Goal: Information Seeking & Learning: Learn about a topic

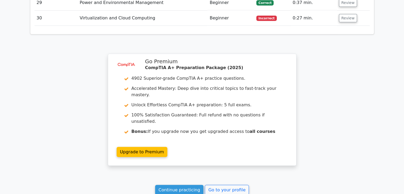
scroll to position [1541, 0]
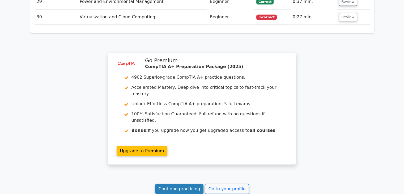
click at [182, 184] on link "Continue practicing" at bounding box center [179, 189] width 49 height 10
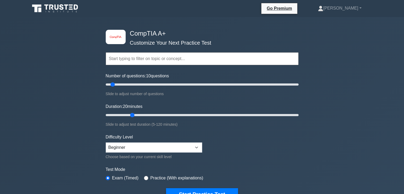
drag, startPoint x: 116, startPoint y: 114, endPoint x: 129, endPoint y: 114, distance: 13.3
type input "20"
click at [129, 114] on input "Duration: 20 minutes" at bounding box center [202, 115] width 193 height 6
drag, startPoint x: 112, startPoint y: 83, endPoint x: 132, endPoint y: 84, distance: 19.4
type input "30"
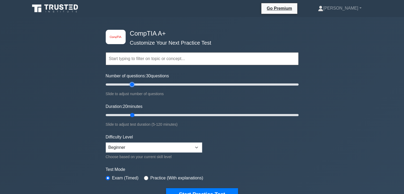
click at [132, 84] on input "Number of questions: 30 questions" at bounding box center [202, 84] width 193 height 6
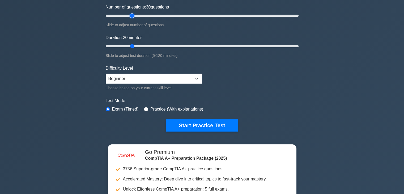
scroll to position [48, 0]
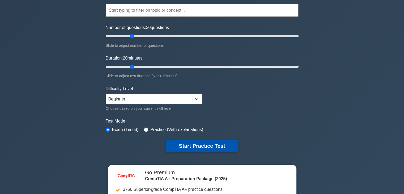
click at [209, 141] on button "Start Practice Test" at bounding box center [202, 146] width 72 height 12
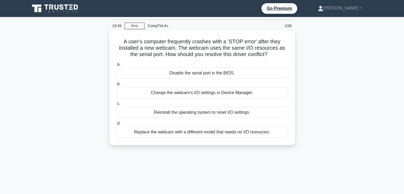
click at [162, 93] on div "Change the webcam's I/O settings in Device Manager." at bounding box center [202, 92] width 172 height 11
click at [116, 86] on input "b. Change the webcam's I/O settings in Device Manager." at bounding box center [116, 83] width 0 height 3
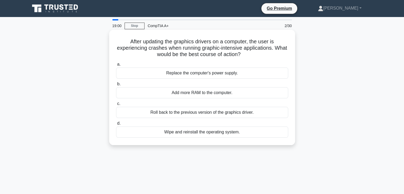
click at [214, 92] on div "Add more RAM to the computer." at bounding box center [202, 92] width 172 height 11
click at [116, 86] on input "b. Add more RAM to the computer." at bounding box center [116, 83] width 0 height 3
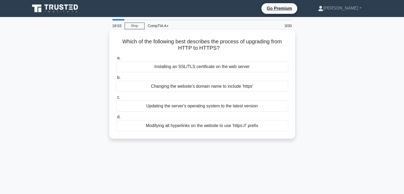
click at [194, 66] on div "Installing an SSL/TLS certificate on the web server" at bounding box center [202, 66] width 172 height 11
click at [116, 60] on input "a. Installing an SSL/TLS certificate on the web server" at bounding box center [116, 57] width 0 height 3
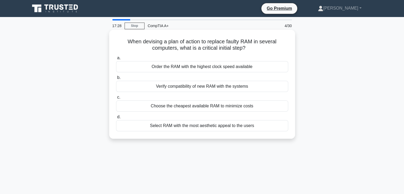
click at [194, 87] on div "Verify compatibility of new RAM with the systems" at bounding box center [202, 86] width 172 height 11
click at [116, 79] on input "b. Verify compatibility of new RAM with the systems" at bounding box center [116, 77] width 0 height 3
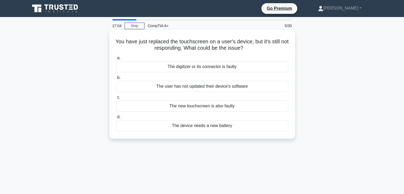
click at [231, 64] on div "The digitizer or its connector is faulty" at bounding box center [202, 66] width 172 height 11
click at [116, 60] on input "a. The digitizer or its connector is faulty" at bounding box center [116, 57] width 0 height 3
click at [205, 102] on div "To locate and load the boot loader" at bounding box center [202, 105] width 172 height 11
click at [116, 99] on input "c. To locate and load the boot loader" at bounding box center [116, 97] width 0 height 3
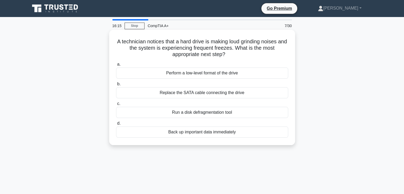
click at [188, 135] on div "Back up important data immediately" at bounding box center [202, 131] width 172 height 11
click at [116, 125] on input "d. Back up important data immediately" at bounding box center [116, 123] width 0 height 3
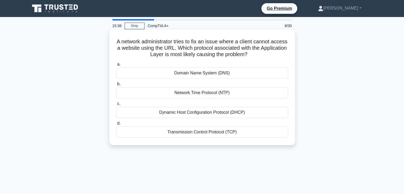
click at [200, 75] on div "Domain Name System (DNS)" at bounding box center [202, 72] width 172 height 11
click at [116, 66] on input "a. Domain Name System (DNS)" at bounding box center [116, 64] width 0 height 3
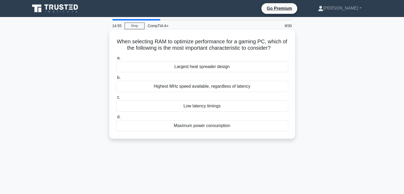
click at [212, 87] on div "Highest MHz speed available, regardless of latency" at bounding box center [202, 86] width 172 height 11
click at [116, 79] on input "b. Highest MHz speed available, regardless of latency" at bounding box center [116, 77] width 0 height 3
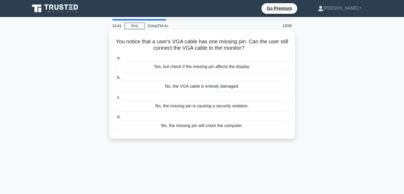
click at [195, 68] on div "Yes, but check if the missing pin affects the display." at bounding box center [202, 66] width 172 height 11
click at [116, 60] on input "a. Yes, but check if the missing pin affects the display." at bounding box center [116, 57] width 0 height 3
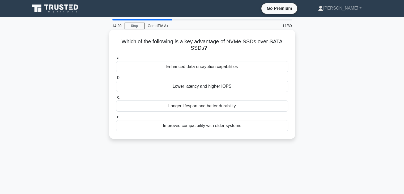
click at [190, 84] on div "Lower latency and higher IOPS" at bounding box center [202, 86] width 172 height 11
click at [116, 79] on input "b. Lower latency and higher IOPS" at bounding box center [116, 77] width 0 height 3
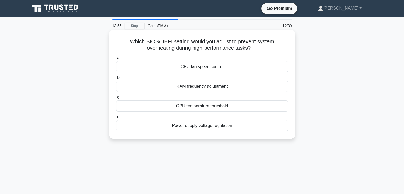
click at [214, 66] on div "CPU fan speed control" at bounding box center [202, 66] width 172 height 11
click at [116, 60] on input "a. CPU fan speed control" at bounding box center [116, 57] width 0 height 3
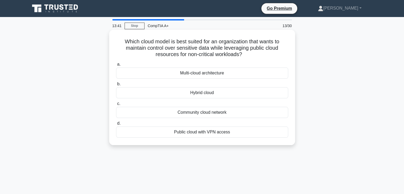
click at [204, 75] on div "Multi-cloud architecture" at bounding box center [202, 72] width 172 height 11
click at [116, 66] on input "a. Multi-cloud architecture" at bounding box center [116, 64] width 0 height 3
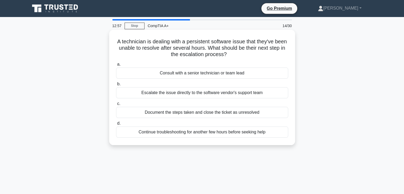
click at [190, 75] on div "Consult with a senior technician or team lead" at bounding box center [202, 72] width 172 height 11
click at [116, 66] on input "a. Consult with a senior technician or team lead" at bounding box center [116, 64] width 0 height 3
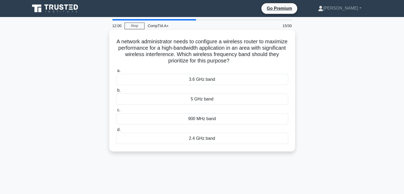
click at [195, 101] on div "5 GHz band" at bounding box center [202, 98] width 172 height 11
click at [116, 92] on input "b. 5 GHz band" at bounding box center [116, 90] width 0 height 3
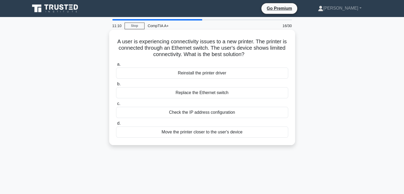
click at [198, 74] on div "Reinstall the printer driver" at bounding box center [202, 72] width 172 height 11
click at [116, 66] on input "a. Reinstall the printer driver" at bounding box center [116, 64] width 0 height 3
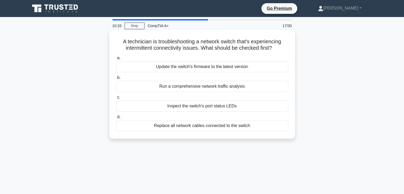
click at [234, 88] on div "Run a comprehensive network traffic analysis" at bounding box center [202, 86] width 172 height 11
click at [116, 79] on input "b. Run a comprehensive network traffic analysis" at bounding box center [116, 77] width 0 height 3
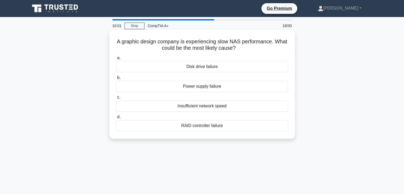
click at [217, 108] on div "Insufficient network speed" at bounding box center [202, 105] width 172 height 11
click at [116, 99] on input "c. Insufficient network speed" at bounding box center [116, 97] width 0 height 3
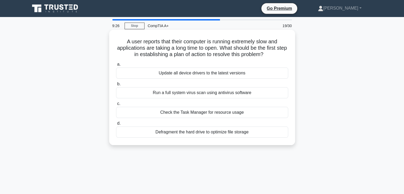
click at [195, 77] on div "Update all device drivers to the latest versions" at bounding box center [202, 72] width 172 height 11
click at [116, 66] on input "a. Update all device drivers to the latest versions" at bounding box center [116, 64] width 0 height 3
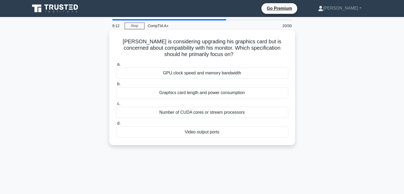
click at [203, 129] on div "Video output ports" at bounding box center [202, 131] width 172 height 11
click at [116, 125] on input "d. Video output ports" at bounding box center [116, 123] width 0 height 3
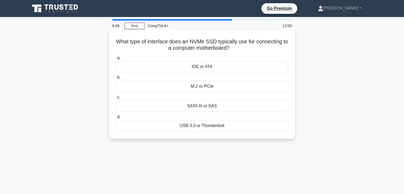
click at [211, 107] on div "SATA III or SAS" at bounding box center [202, 105] width 172 height 11
click at [116, 99] on input "c. SATA III or SAS" at bounding box center [116, 97] width 0 height 3
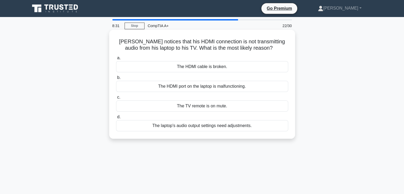
click at [233, 126] on div "The laptop's audio output settings need adjustments." at bounding box center [202, 125] width 172 height 11
click at [116, 119] on input "d. The laptop's audio output settings need adjustments." at bounding box center [116, 116] width 0 height 3
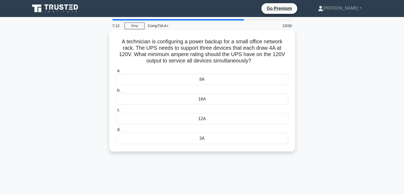
click at [204, 136] on div "3A" at bounding box center [202, 138] width 172 height 11
click at [116, 131] on input "d. 3A" at bounding box center [116, 129] width 0 height 3
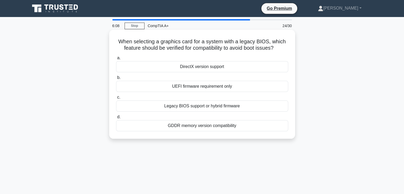
click at [227, 87] on div "UEFI firmware requirement only" at bounding box center [202, 86] width 172 height 11
click at [116, 79] on input "b. UEFI firmware requirement only" at bounding box center [116, 77] width 0 height 3
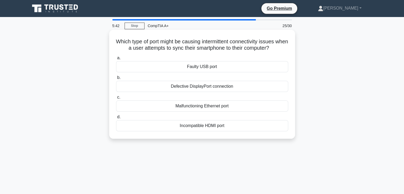
click at [207, 67] on div "Faulty USB port" at bounding box center [202, 66] width 172 height 11
click at [116, 60] on input "a. Faulty USB port" at bounding box center [116, 57] width 0 height 3
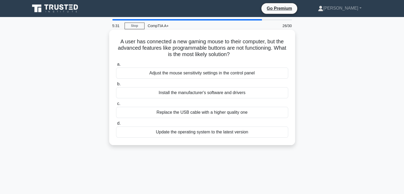
click at [189, 91] on div "Install the manufacturer's software and drivers" at bounding box center [202, 92] width 172 height 11
click at [116, 86] on input "b. Install the manufacturer's software and drivers" at bounding box center [116, 83] width 0 height 3
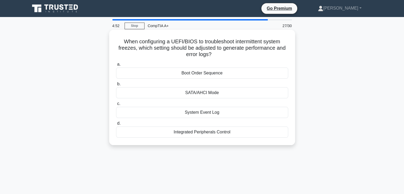
click at [206, 91] on div "SATA/AHCI Mode" at bounding box center [202, 92] width 172 height 11
click at [116, 86] on input "b. SATA/AHCI Mode" at bounding box center [116, 83] width 0 height 3
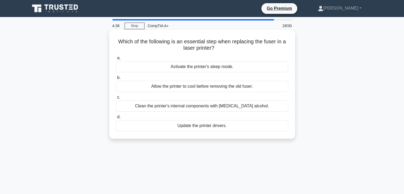
click at [205, 84] on div "Allow the printer to cool before removing the old fuser." at bounding box center [202, 86] width 172 height 11
click at [116, 79] on input "b. Allow the printer to cool before removing the old fuser." at bounding box center [116, 77] width 0 height 3
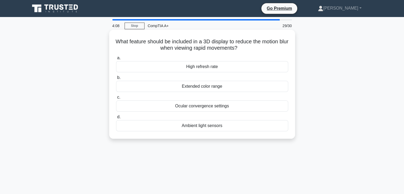
click at [209, 109] on div "Ocular convergence settings" at bounding box center [202, 105] width 172 height 11
click at [116, 99] on input "c. Ocular convergence settings" at bounding box center [116, 97] width 0 height 3
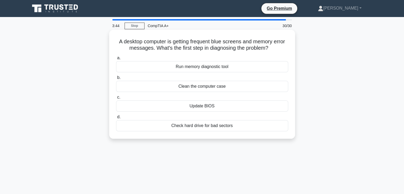
click at [187, 126] on div "Check hard drive for bad sectors" at bounding box center [202, 125] width 172 height 11
click at [116, 119] on input "d. Check hard drive for bad sectors" at bounding box center [116, 116] width 0 height 3
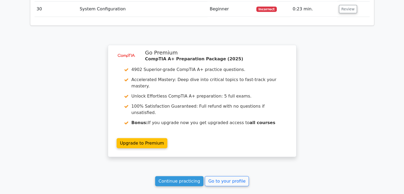
scroll to position [1304, 0]
click at [187, 176] on link "Continue practicing" at bounding box center [179, 181] width 49 height 10
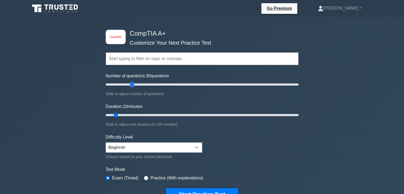
drag, startPoint x: 113, startPoint y: 85, endPoint x: 134, endPoint y: 85, distance: 20.7
type input "30"
click at [134, 85] on input "Number of questions: 30 questions" at bounding box center [202, 84] width 193 height 6
drag, startPoint x: 116, startPoint y: 115, endPoint x: 132, endPoint y: 116, distance: 15.7
type input "20"
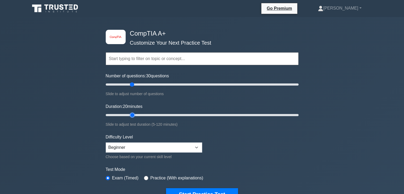
click at [132, 116] on input "Duration: 20 minutes" at bounding box center [202, 115] width 193 height 6
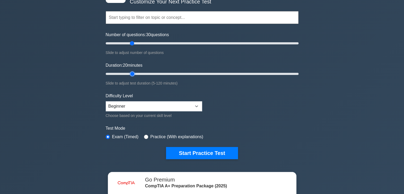
scroll to position [39, 0]
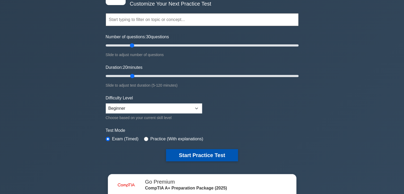
click at [193, 153] on button "Start Practice Test" at bounding box center [202, 155] width 72 height 12
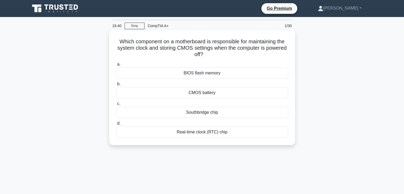
click at [217, 93] on div "CMOS battery" at bounding box center [202, 92] width 172 height 11
click at [116, 86] on input "b. CMOS battery" at bounding box center [116, 83] width 0 height 3
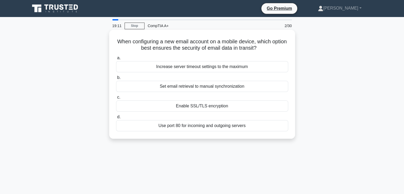
click at [218, 107] on div "Enable SSL/TLS encryption" at bounding box center [202, 105] width 172 height 11
click at [116, 99] on input "c. Enable SSL/TLS encryption" at bounding box center [116, 97] width 0 height 3
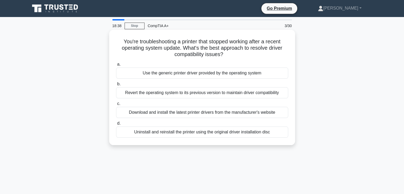
click at [250, 111] on div "Download and install the latest printer drivers from the manufacturer's website" at bounding box center [202, 112] width 172 height 11
click at [116, 105] on input "c. Download and install the latest printer drivers from the manufacturer's webs…" at bounding box center [116, 103] width 0 height 3
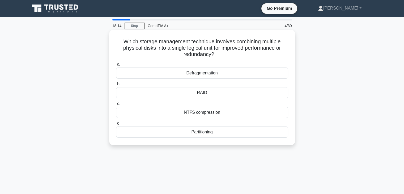
click at [216, 134] on div "Partitioning" at bounding box center [202, 131] width 172 height 11
click at [116, 125] on input "d. Partitioning" at bounding box center [116, 123] width 0 height 3
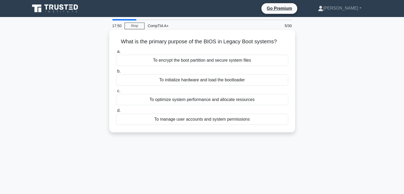
click at [228, 82] on div "To initialize hardware and load the bootloader" at bounding box center [202, 79] width 172 height 11
click at [116, 73] on input "b. To initialize hardware and load the bootloader" at bounding box center [116, 71] width 0 height 3
click at [261, 100] on div "To manage data compression and decompression processes" at bounding box center [202, 99] width 172 height 11
click at [116, 93] on input "c. To manage data compression and decompression processes" at bounding box center [116, 90] width 0 height 3
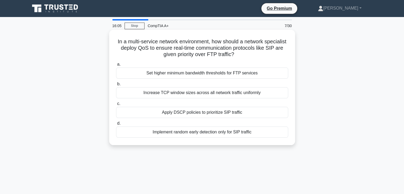
click at [232, 112] on div "Apply DSCP policies to prioritize SIP traffic" at bounding box center [202, 112] width 172 height 11
click at [116, 105] on input "c. Apply DSCP policies to prioritize SIP traffic" at bounding box center [116, 103] width 0 height 3
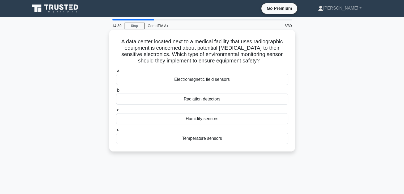
click at [228, 101] on div "Radiation detectors" at bounding box center [202, 98] width 172 height 11
click at [116, 92] on input "b. Radiation detectors" at bounding box center [116, 90] width 0 height 3
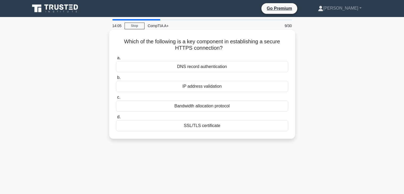
drag, startPoint x: 234, startPoint y: 129, endPoint x: 228, endPoint y: 127, distance: 6.1
click at [228, 127] on div "SSL/TLS certificate" at bounding box center [202, 125] width 172 height 11
click at [116, 119] on input "d. SSL/TLS certificate" at bounding box center [116, 116] width 0 height 3
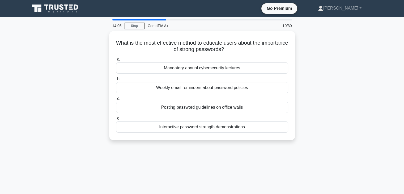
click at [228, 127] on div "Interactive password strength demonstrations" at bounding box center [202, 126] width 172 height 11
click at [116, 120] on input "d. Interactive password strength demonstrations" at bounding box center [116, 118] width 0 height 3
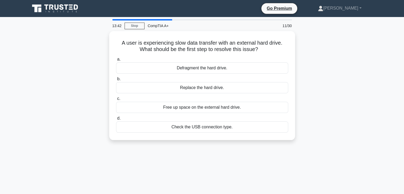
drag, startPoint x: 211, startPoint y: 124, endPoint x: 318, endPoint y: 108, distance: 107.6
click at [318, 108] on div "A user is experiencing slow data transfer with an external hard drive. What sho…" at bounding box center [202, 88] width 350 height 115
drag, startPoint x: 280, startPoint y: 126, endPoint x: 348, endPoint y: 111, distance: 69.9
click at [348, 111] on div "A user is experiencing slow data transfer with an external hard drive. What sho…" at bounding box center [202, 88] width 350 height 115
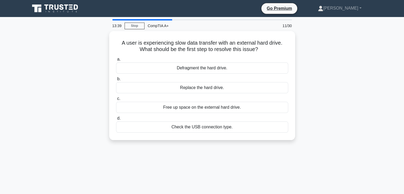
click at [348, 111] on div "A user is experiencing slow data transfer with an external hard drive. What sho…" at bounding box center [202, 88] width 350 height 115
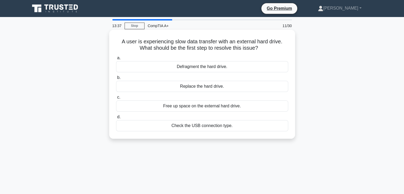
click at [225, 122] on div "Check the USB connection type." at bounding box center [202, 125] width 172 height 11
click at [116, 119] on input "d. Check the USB connection type." at bounding box center [116, 116] width 0 height 3
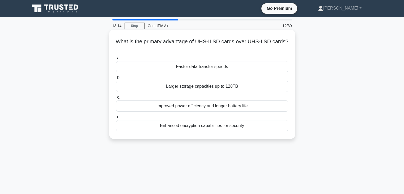
click at [232, 127] on div "Enhanced encryption capabilities for security" at bounding box center [202, 125] width 172 height 11
click at [116, 119] on input "d. Enhanced encryption capabilities for security" at bounding box center [116, 116] width 0 height 3
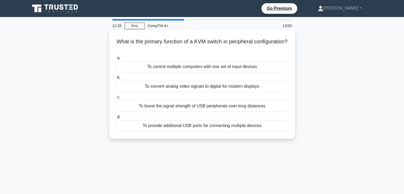
click at [262, 106] on div "To boost the signal strength of USB peripherals over long distances" at bounding box center [202, 105] width 172 height 11
click at [116, 99] on input "c. To boost the signal strength of USB peripherals over long distances" at bounding box center [116, 97] width 0 height 3
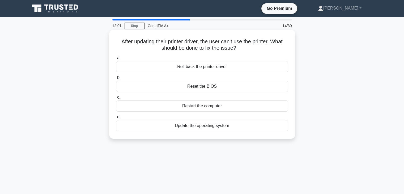
click at [224, 110] on div "Restart the computer" at bounding box center [202, 105] width 172 height 11
click at [116, 99] on input "c. Restart the computer" at bounding box center [116, 97] width 0 height 3
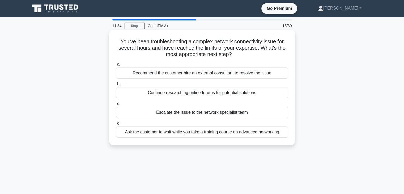
click at [247, 115] on div "Escalate the issue to the network specialist team" at bounding box center [202, 112] width 172 height 11
click at [116, 105] on input "c. Escalate the issue to the network specialist team" at bounding box center [116, 103] width 0 height 3
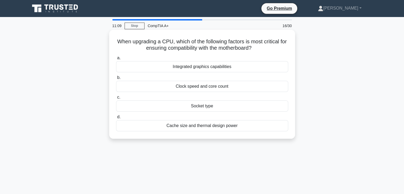
click at [269, 105] on div "Socket type" at bounding box center [202, 105] width 172 height 11
click at [116, 99] on input "c. Socket type" at bounding box center [116, 97] width 0 height 3
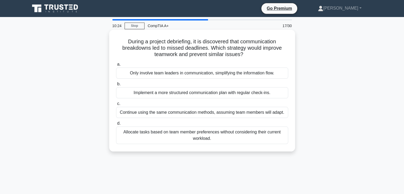
click at [267, 91] on div "Implement a more structured communication plan with regular check-ins." at bounding box center [202, 92] width 172 height 11
click at [116, 86] on input "b. Implement a more structured communication plan with regular check-ins." at bounding box center [116, 83] width 0 height 3
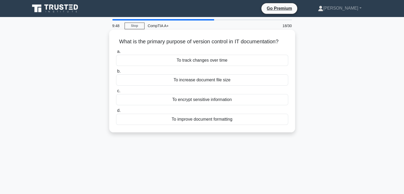
click at [256, 65] on div "To track changes over time" at bounding box center [202, 60] width 172 height 11
click at [116, 53] on input "a. To track changes over time" at bounding box center [116, 51] width 0 height 3
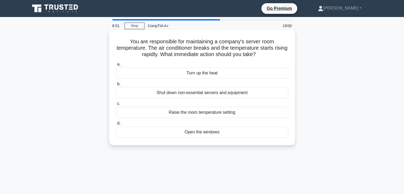
click at [256, 94] on div "Shut down non-essential servers and equipment" at bounding box center [202, 92] width 172 height 11
click at [116, 86] on input "b. Shut down non-essential servers and equipment" at bounding box center [116, 83] width 0 height 3
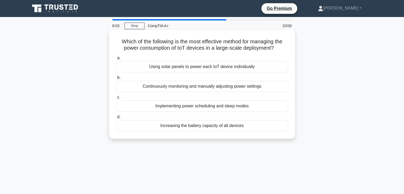
click at [282, 106] on div "Implementing power scheduling and sleep modes" at bounding box center [202, 105] width 172 height 11
click at [116, 99] on input "c. Implementing power scheduling and sleep modes" at bounding box center [116, 97] width 0 height 3
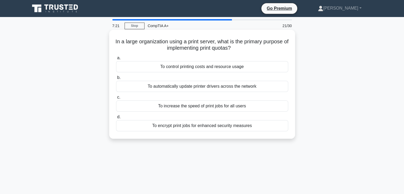
click at [279, 87] on div "To automatically update printer drivers across the network" at bounding box center [202, 86] width 172 height 11
click at [116, 79] on input "b. To automatically update printer drivers across the network" at bounding box center [116, 77] width 0 height 3
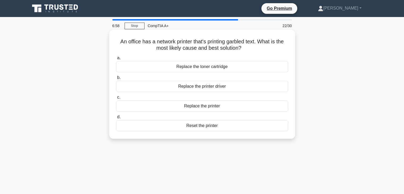
click at [171, 68] on div "Replace the toner cartridge" at bounding box center [202, 66] width 172 height 11
click at [116, 60] on input "a. Replace the toner cartridge" at bounding box center [116, 57] width 0 height 3
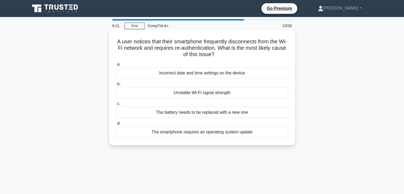
click at [266, 94] on div "Unstable Wi-Fi signal strength" at bounding box center [202, 92] width 172 height 11
click at [116, 86] on input "b. Unstable Wi-Fi signal strength" at bounding box center [116, 83] width 0 height 3
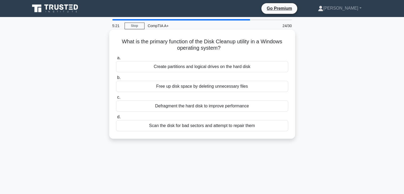
click at [279, 86] on div "Free up disk space by deleting unnecessary files" at bounding box center [202, 86] width 172 height 11
click at [116, 79] on input "b. Free up disk space by deleting unnecessary files" at bounding box center [116, 77] width 0 height 3
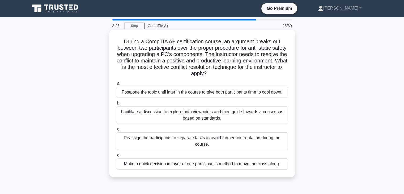
click at [235, 115] on div "Facilitate a discussion to explore both viewpoints and then guide towards a con…" at bounding box center [202, 115] width 172 height 18
click at [116, 105] on input "b. Facilitate a discussion to explore both viewpoints and then guide towards a …" at bounding box center [116, 102] width 0 height 3
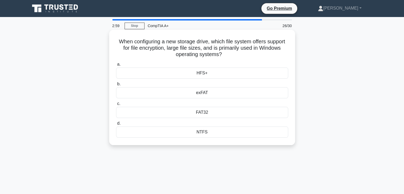
click at [230, 131] on div "NTFS" at bounding box center [202, 131] width 172 height 11
click at [116, 125] on input "d. NTFS" at bounding box center [116, 123] width 0 height 3
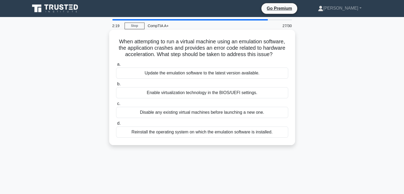
click at [203, 71] on div "Update the emulation software to the latest version available." at bounding box center [202, 72] width 172 height 11
click at [116, 66] on input "a. Update the emulation software to the latest version available." at bounding box center [116, 64] width 0 height 3
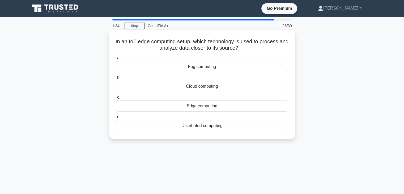
click at [264, 104] on div "Edge computing" at bounding box center [202, 105] width 172 height 11
click at [116, 99] on input "c. Edge computing" at bounding box center [116, 97] width 0 height 3
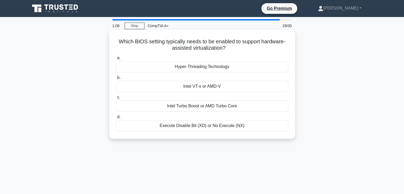
click at [236, 85] on div "Intel VT-x or AMD-V" at bounding box center [202, 86] width 172 height 11
click at [116, 79] on input "b. Intel VT-x or AMD-V" at bounding box center [116, 77] width 0 height 3
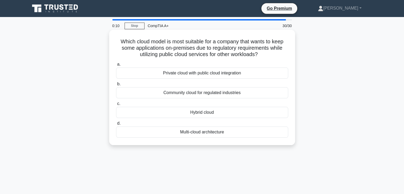
click at [206, 134] on div "Multi-cloud architecture" at bounding box center [202, 131] width 172 height 11
click at [116, 125] on input "d. Multi-cloud architecture" at bounding box center [116, 123] width 0 height 3
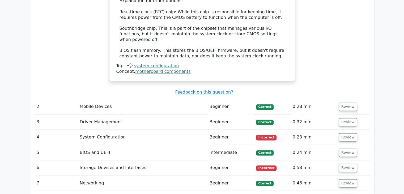
scroll to position [794, 0]
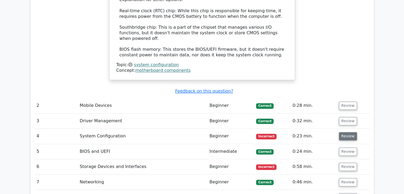
click at [343, 132] on button "Review" at bounding box center [348, 136] width 18 height 8
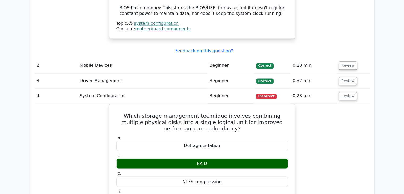
scroll to position [818, 0]
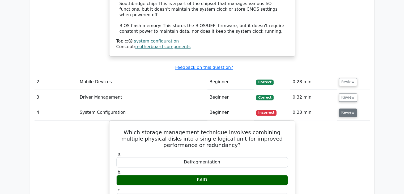
click at [353, 108] on button "Review" at bounding box center [348, 112] width 18 height 8
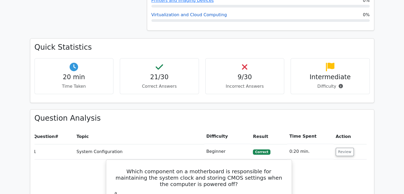
scroll to position [445, 0]
